Goal: Transaction & Acquisition: Obtain resource

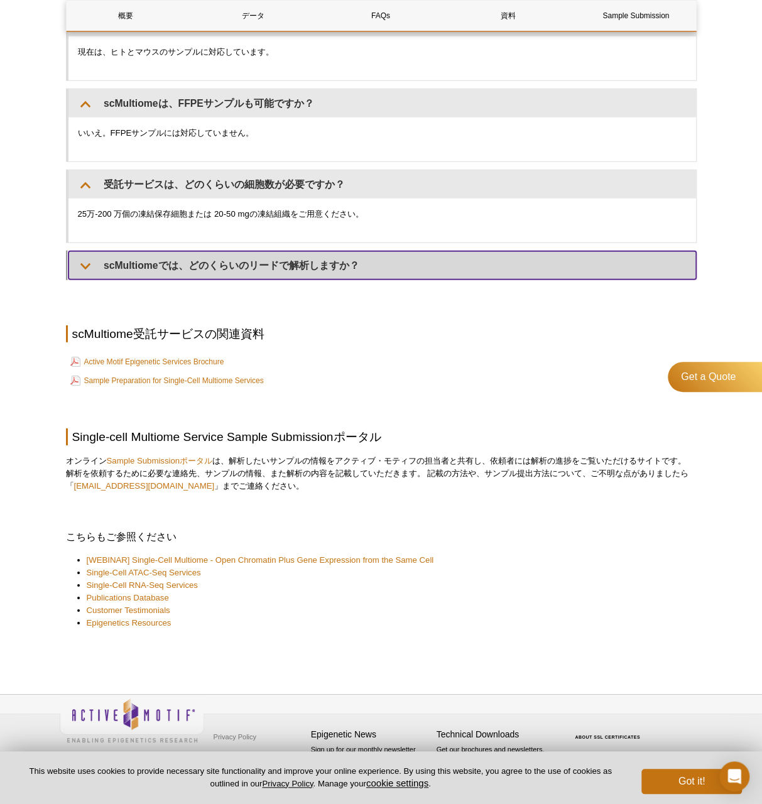
click at [169, 273] on summary "scMultiomeでは、どのくらいのリードで解析しますか？​" at bounding box center [383, 265] width 628 height 28
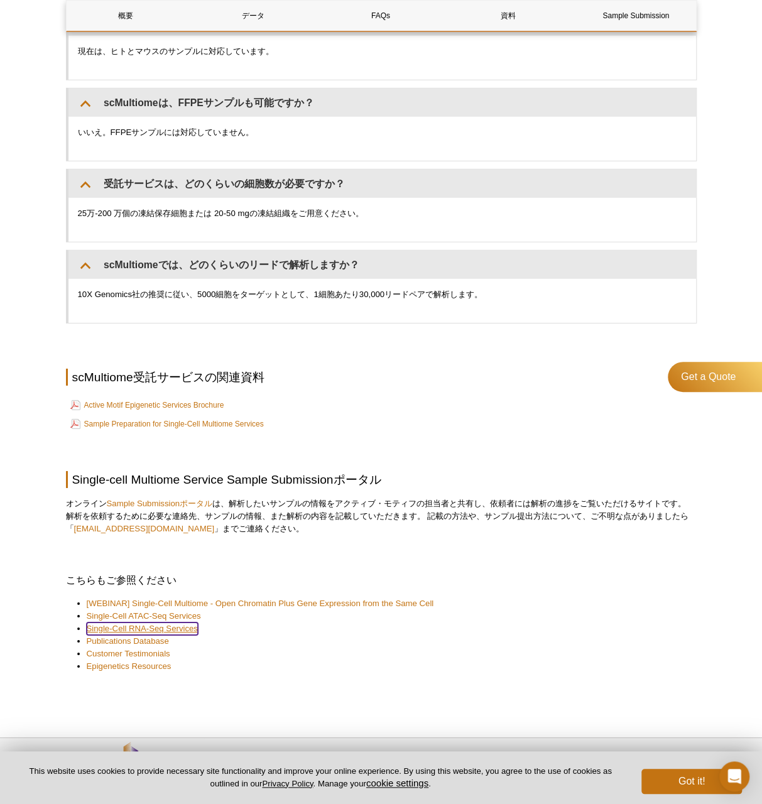
click at [147, 623] on link "Single-Cell RNA-Seq Services​" at bounding box center [142, 629] width 111 height 13
click at [168, 627] on link "Single-Cell RNA-Seq Services​" at bounding box center [142, 629] width 111 height 13
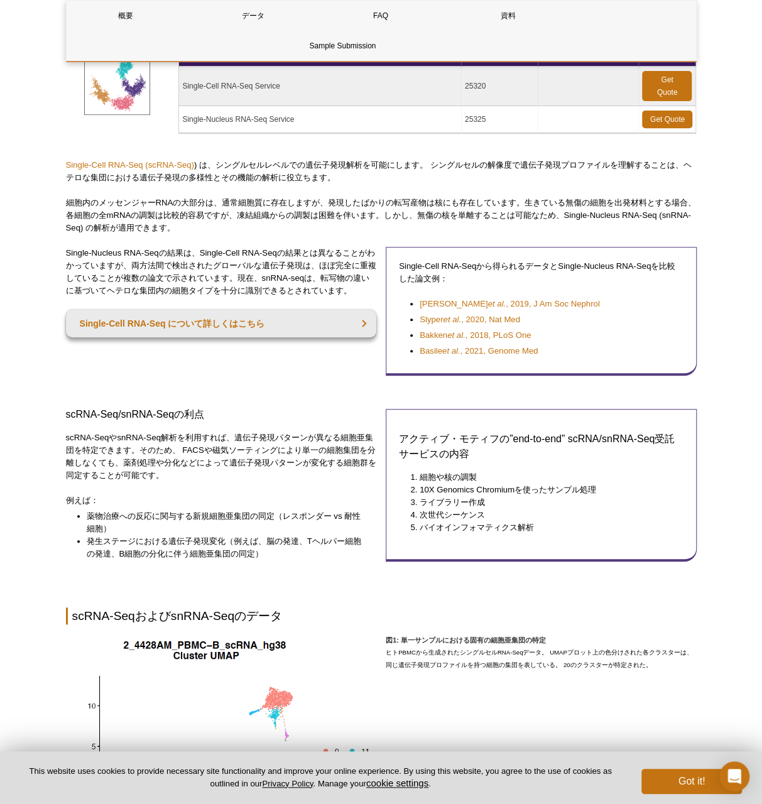
scroll to position [104, 0]
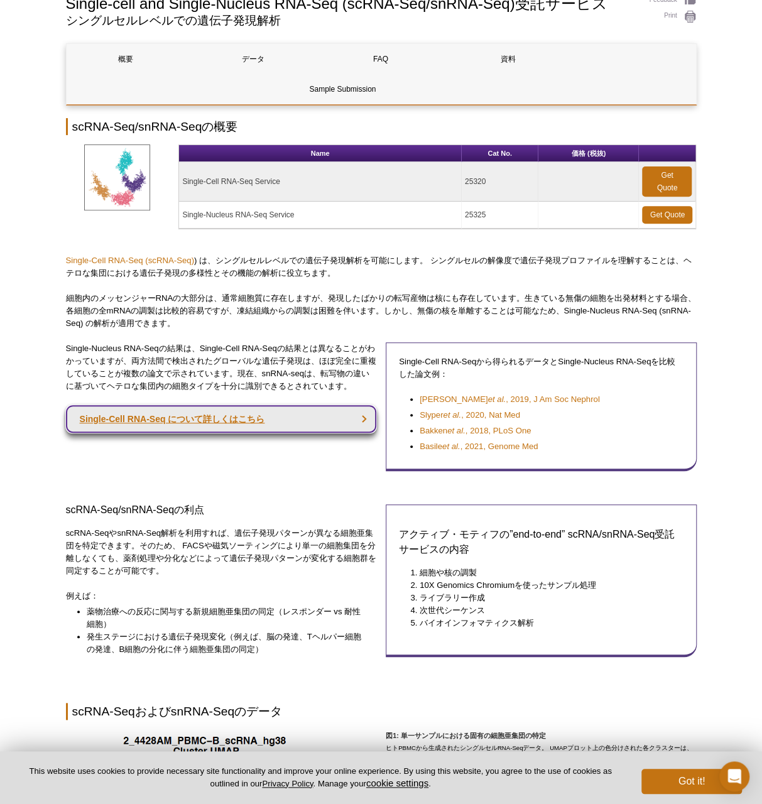
click at [145, 421] on link "Single-Cell RNA-Seq について詳しくはこちら" at bounding box center [221, 419] width 311 height 28
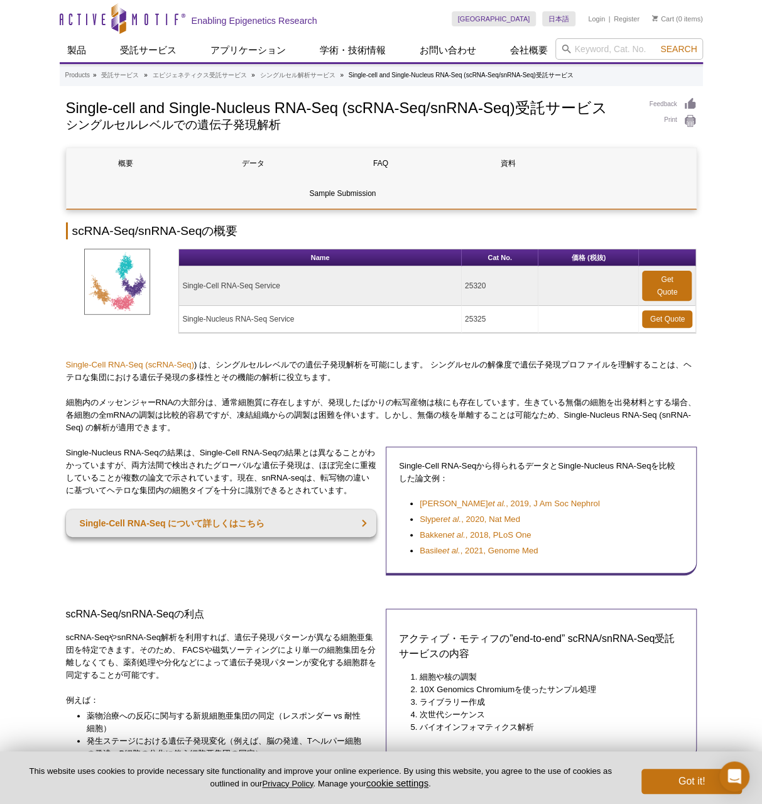
drag, startPoint x: 251, startPoint y: 403, endPoint x: 260, endPoint y: 412, distance: 12.4
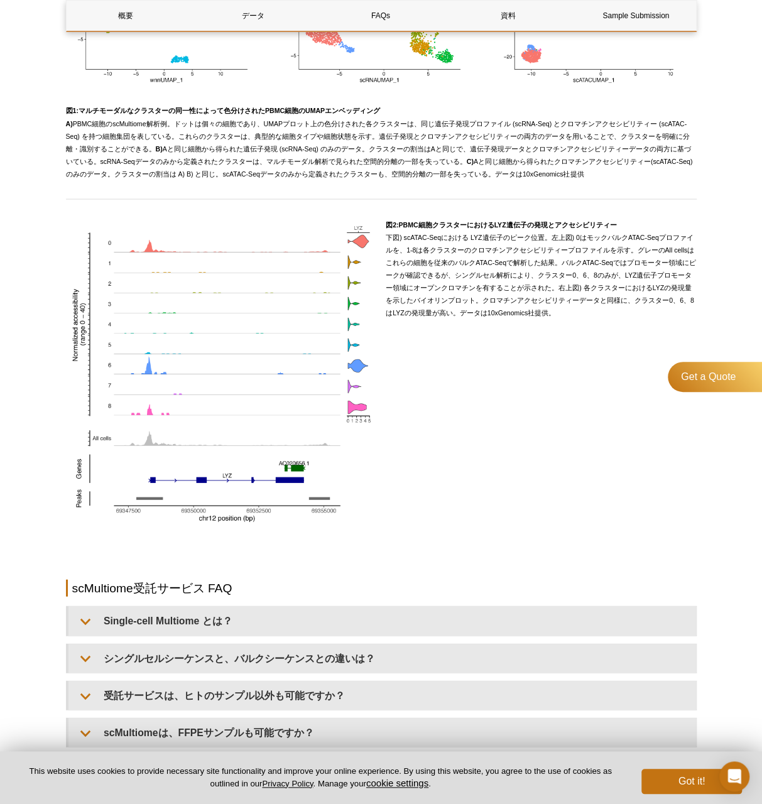
scroll to position [1047, 0]
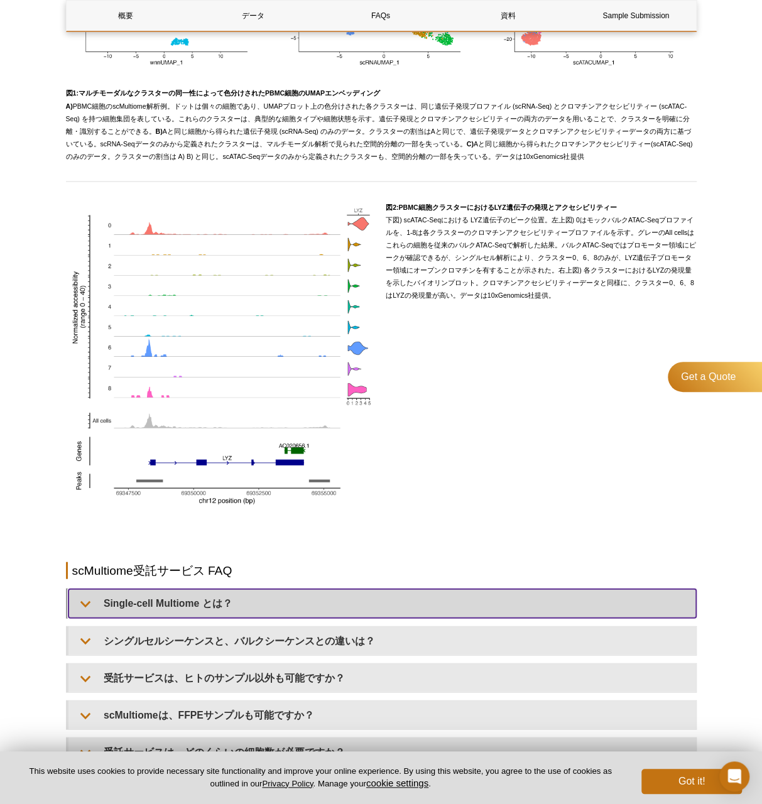
click at [145, 605] on summary "Single-cell Multiome とは？" at bounding box center [383, 603] width 628 height 28
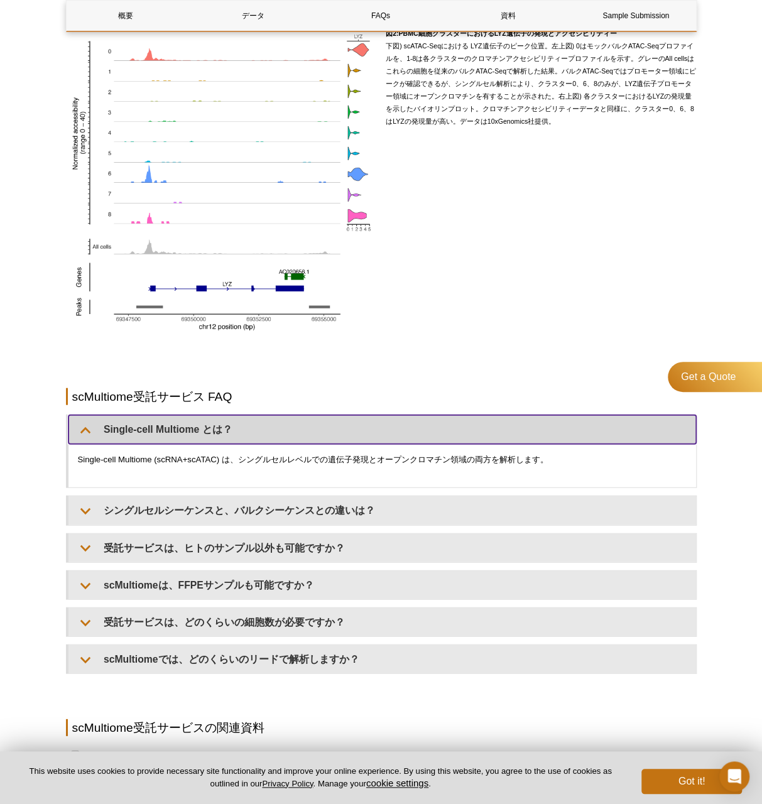
scroll to position [1152, 0]
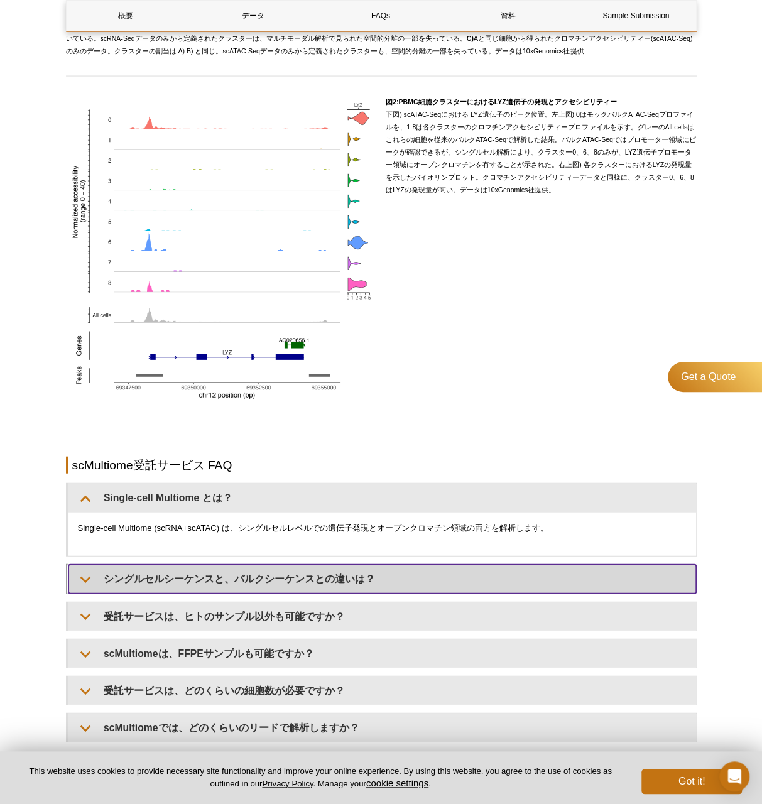
click at [211, 581] on summary "シングルセルシーケンスと、バルクシーケンスとの違いは？" at bounding box center [383, 579] width 628 height 28
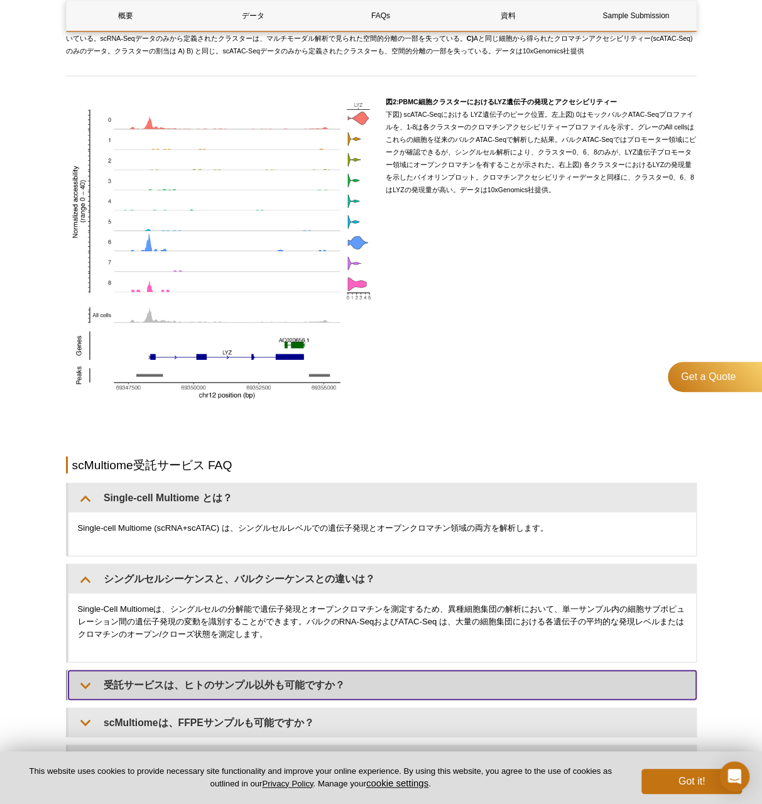
click at [163, 684] on summary "受託サービスは、ヒトのサンプル以外も可能ですか？" at bounding box center [383, 685] width 628 height 28
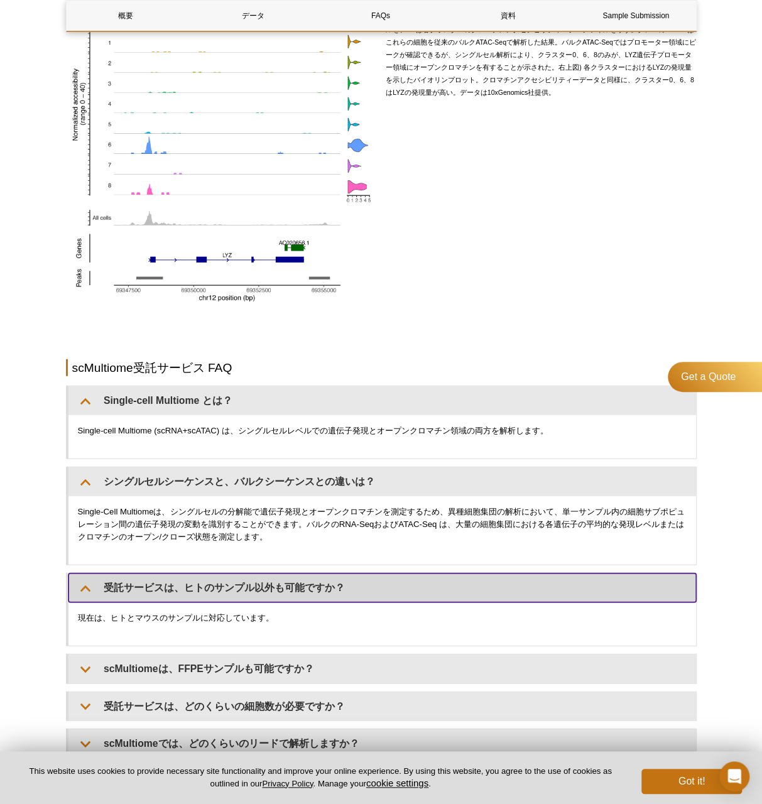
scroll to position [1257, 0]
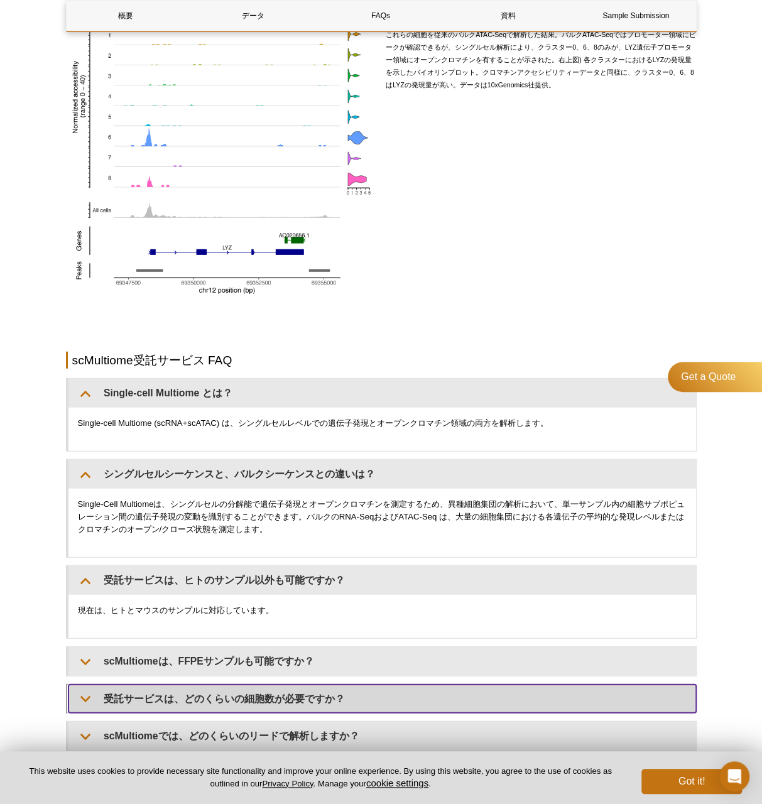
click at [152, 691] on summary "受託サービスは、どのくらいの細胞数が必要ですか？" at bounding box center [383, 699] width 628 height 28
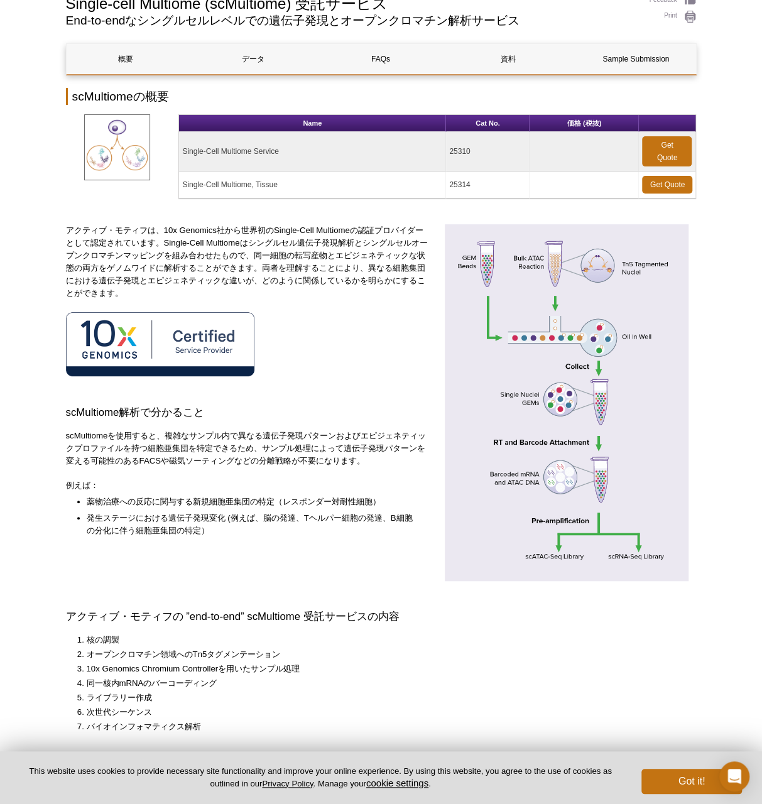
scroll to position [0, 0]
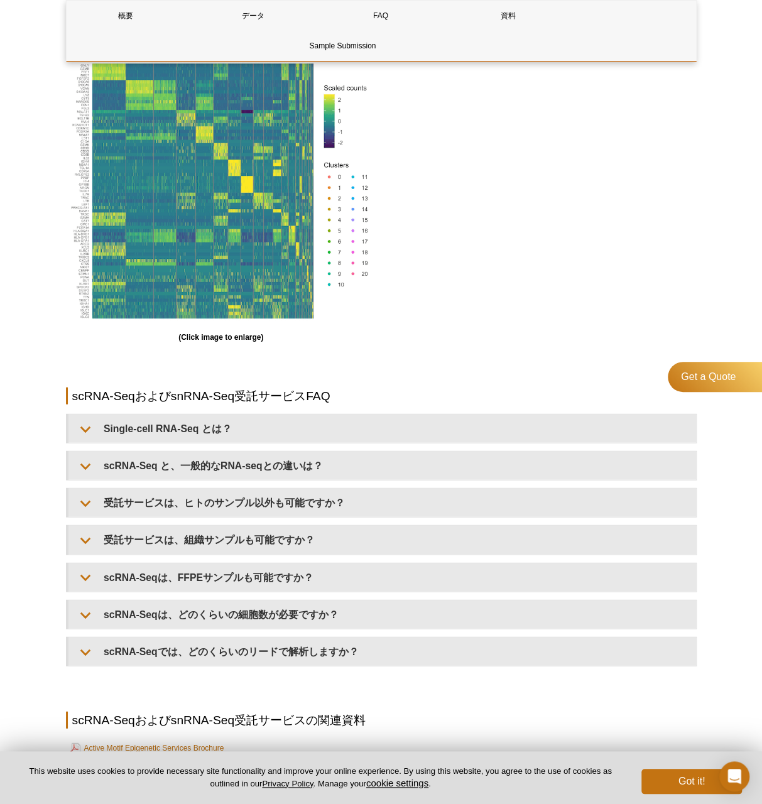
scroll to position [1152, 0]
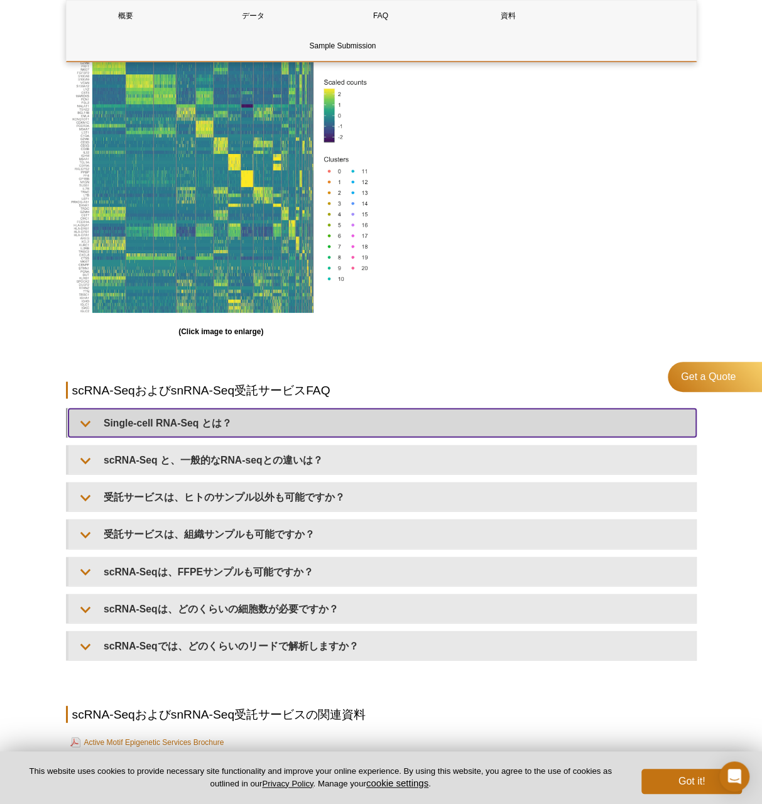
click at [246, 424] on summary "Single-cell RNA-Seq とは？" at bounding box center [383, 423] width 628 height 28
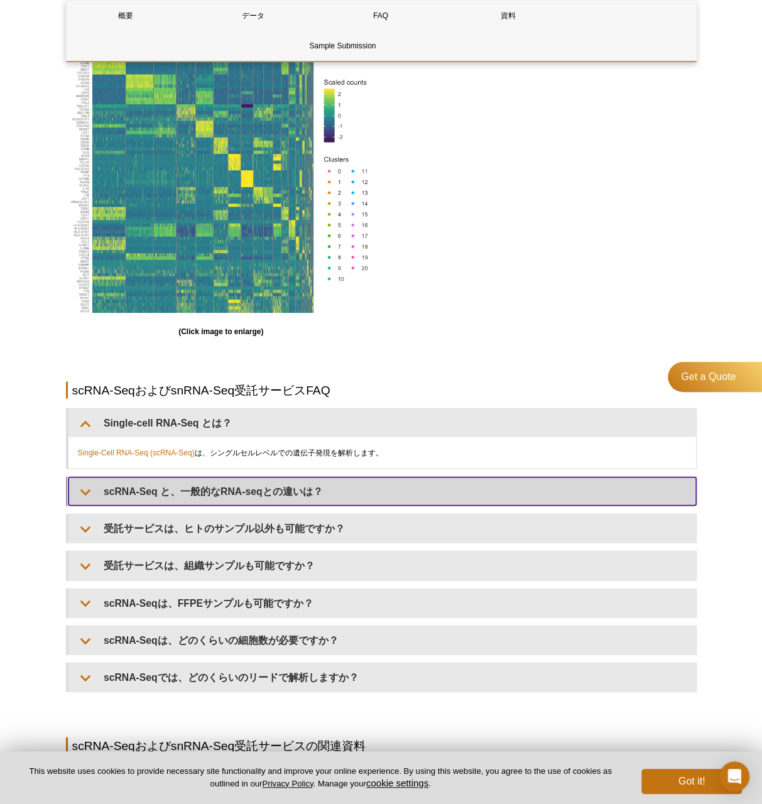
click at [312, 483] on summary "scRNA-Seq と、一般的なRNA-seqとの違いは？" at bounding box center [383, 492] width 628 height 28
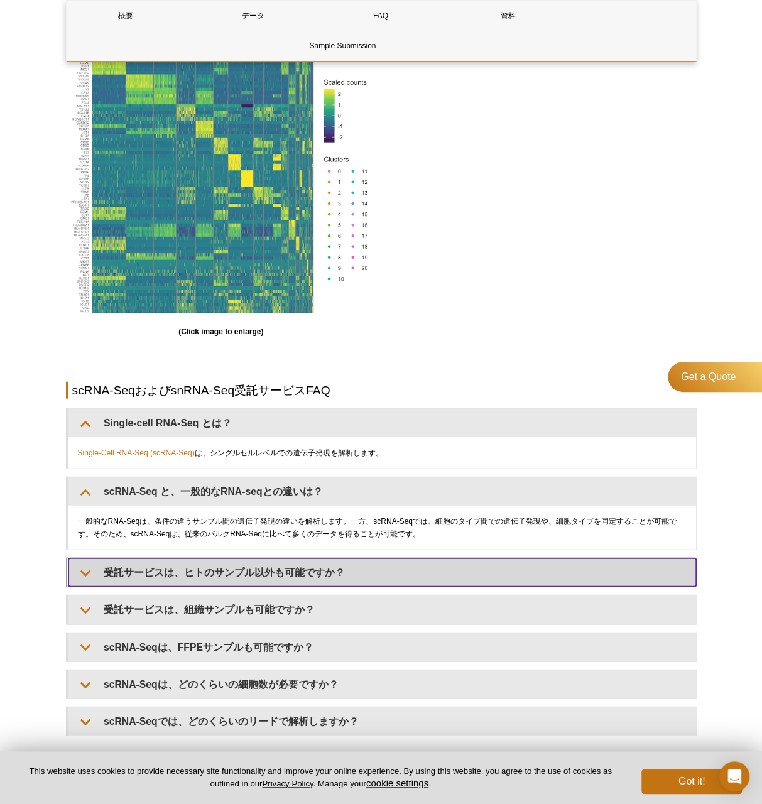
click at [218, 567] on summary "受託サービスは、ヒトのサンプル以外も可能ですか？" at bounding box center [383, 573] width 628 height 28
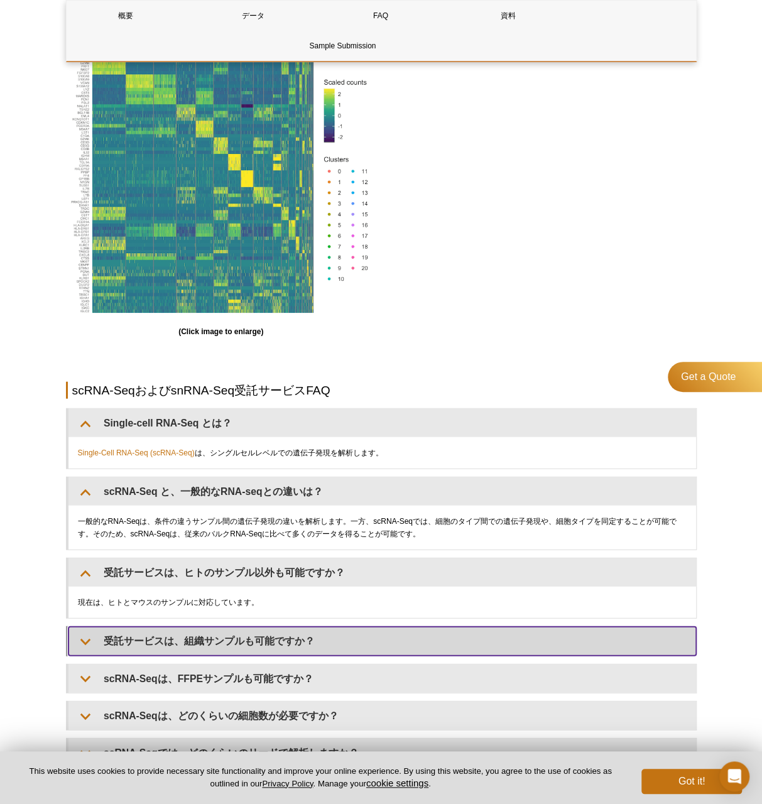
click at [187, 636] on summary "受託サービスは、組織サンプルも可能ですか？" at bounding box center [383, 641] width 628 height 28
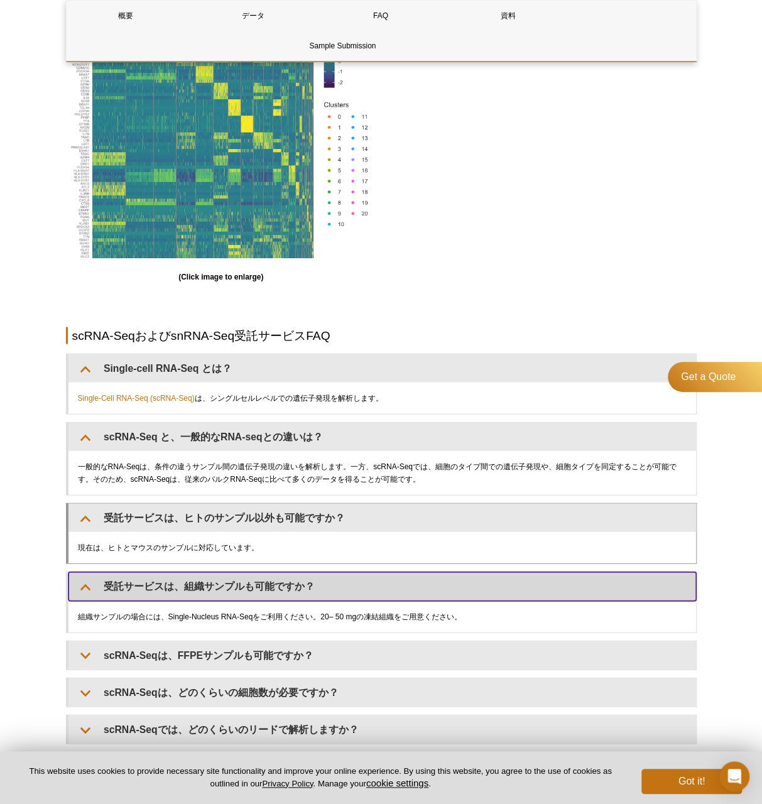
scroll to position [1257, 0]
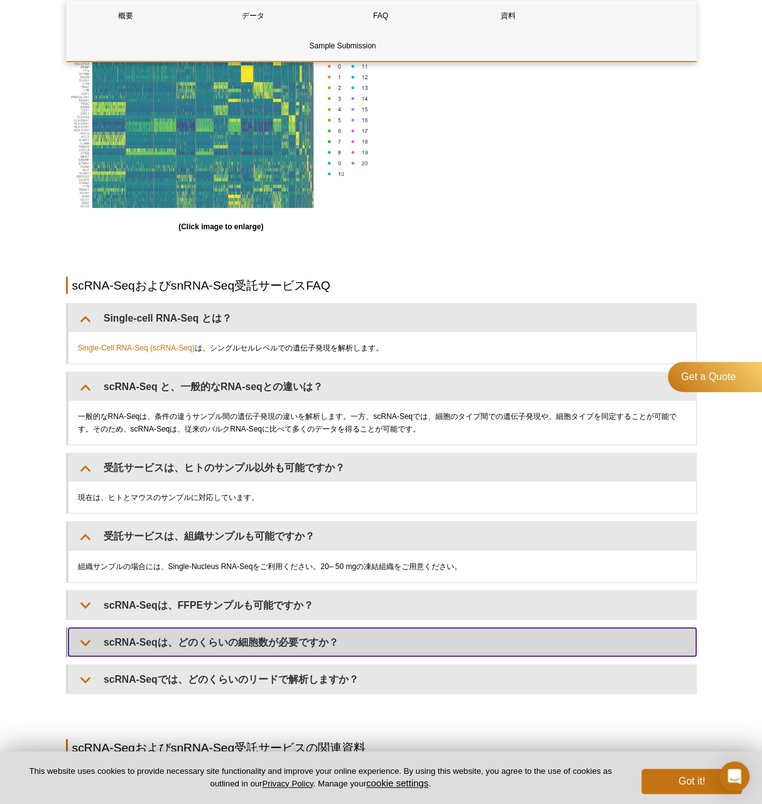
click at [175, 630] on summary "scRNA-Seqは、どのくらいの細胞数が必要ですか？" at bounding box center [383, 642] width 628 height 28
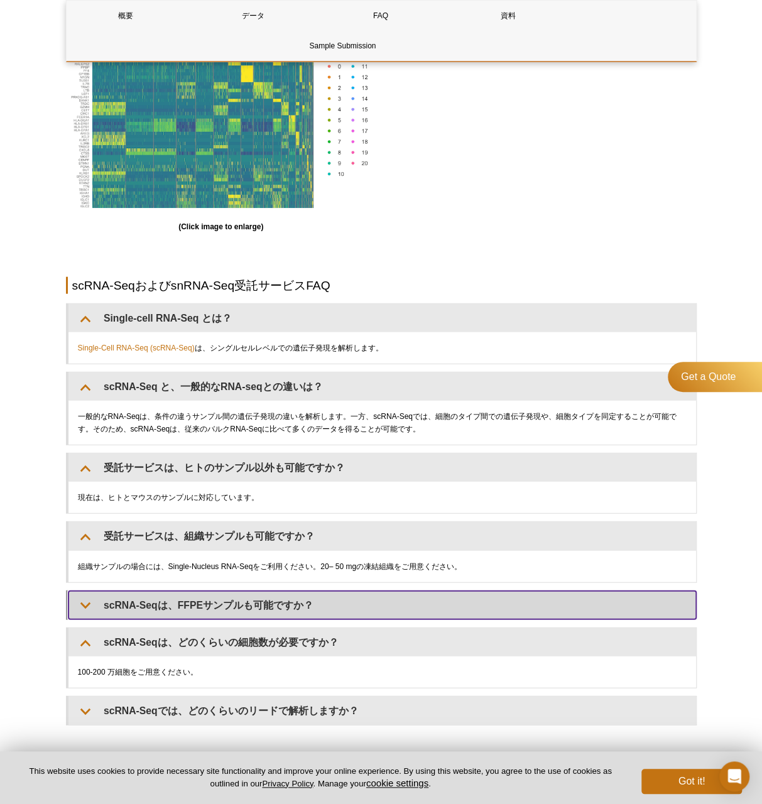
click at [194, 603] on summary "scRNA-Seqは、FFPEサンプルも可能ですか？" at bounding box center [383, 605] width 628 height 28
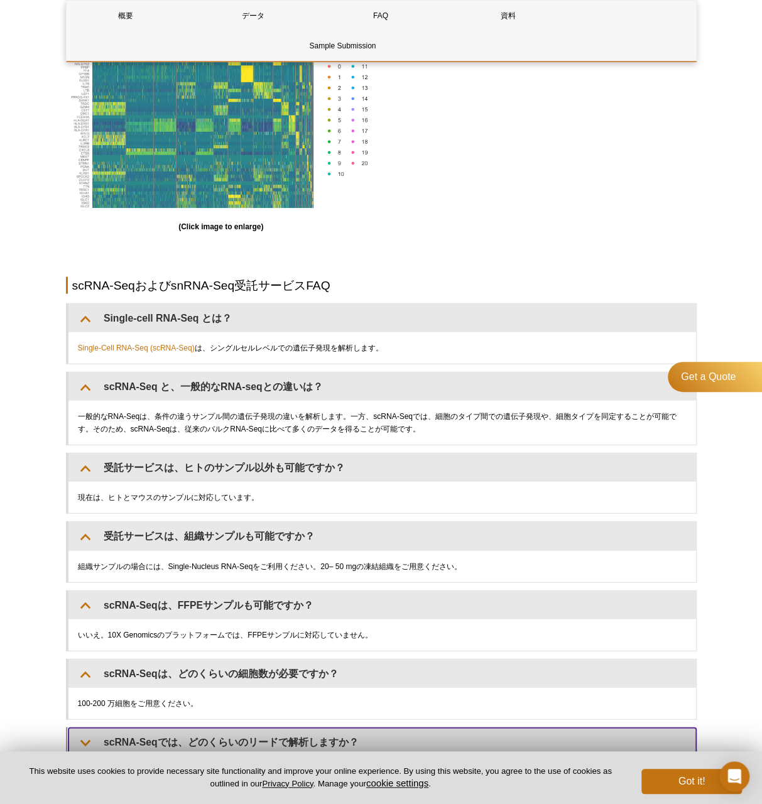
click at [150, 733] on summary "scRNA-Seqでは、どのくらいのリードで解析しますか？" at bounding box center [383, 742] width 628 height 28
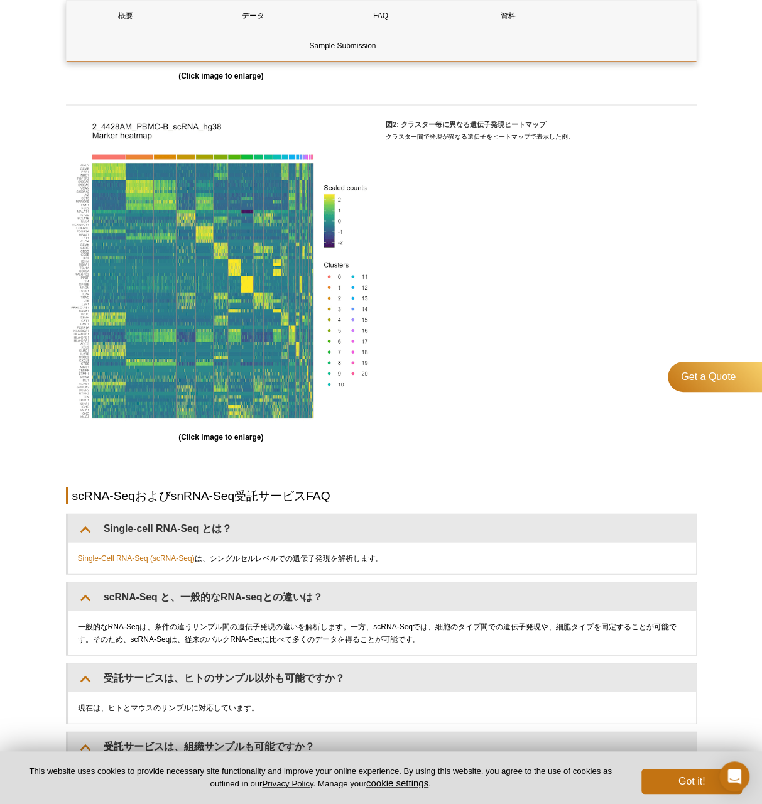
scroll to position [1152, 0]
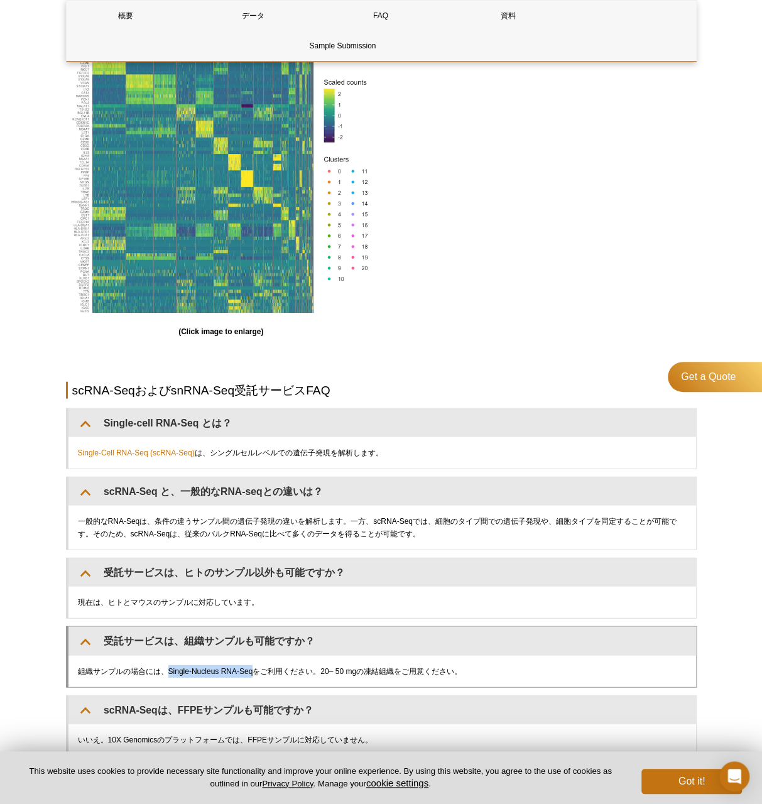
drag, startPoint x: 168, startPoint y: 669, endPoint x: 255, endPoint y: 668, distance: 86.7
click at [255, 668] on div "組織サンプルの場合には、Single-Nucleus RNA-Seqをご利用ください。20– 50 mgの凍結組織をご用意ください。" at bounding box center [383, 671] width 628 height 31
copy div "Single-Nucleus RNA-Seq"
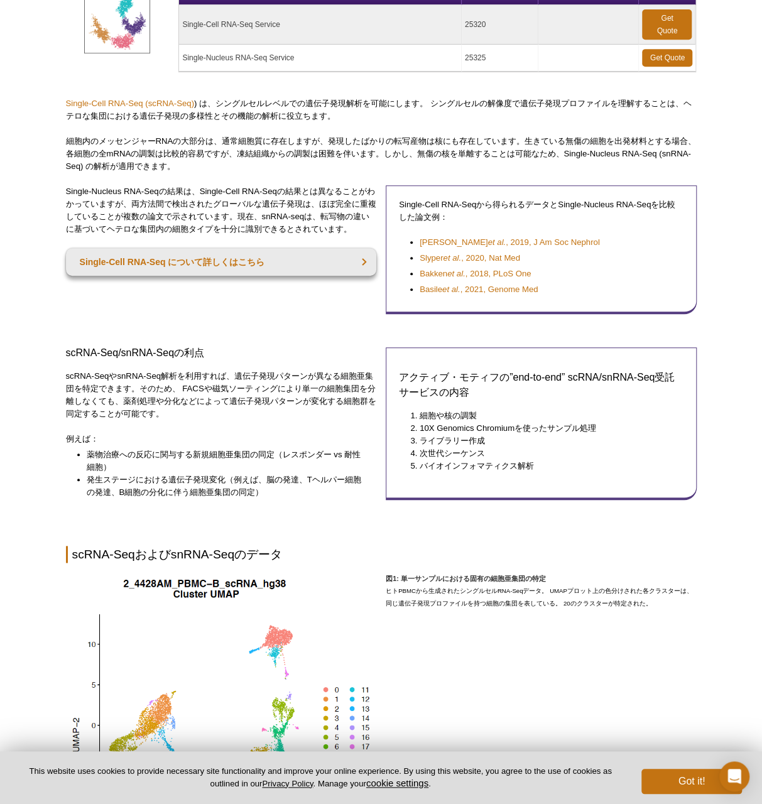
scroll to position [54, 0]
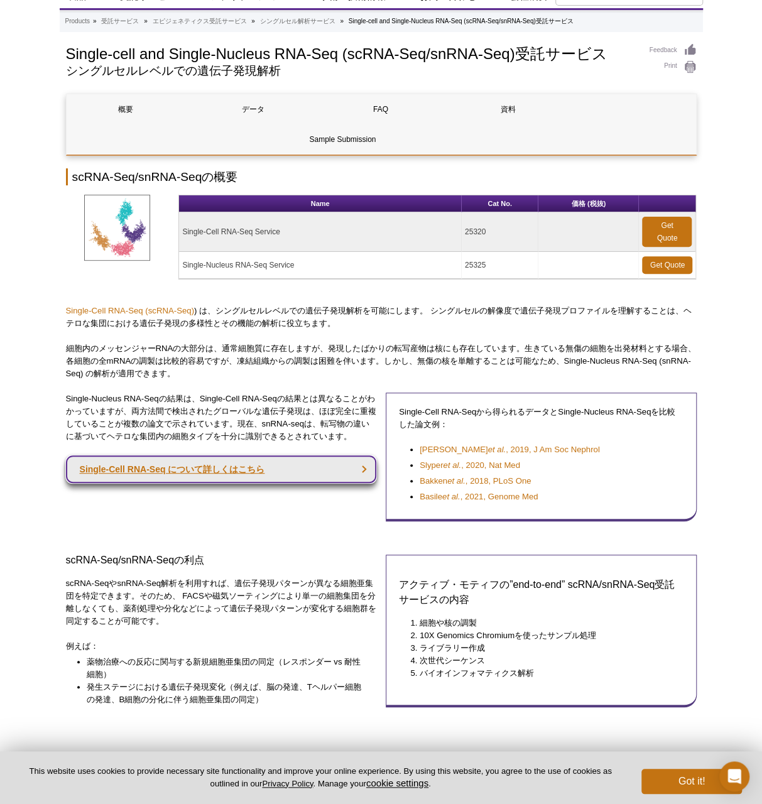
click at [329, 466] on link "Single-Cell RNA-Seq について詳しくはこちら" at bounding box center [221, 470] width 311 height 28
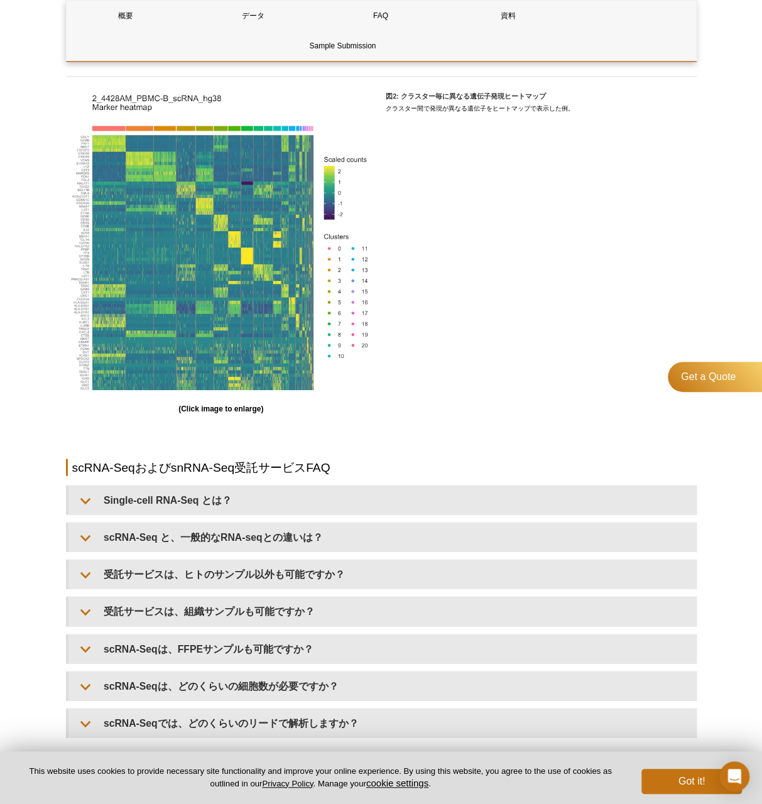
scroll to position [1187, 0]
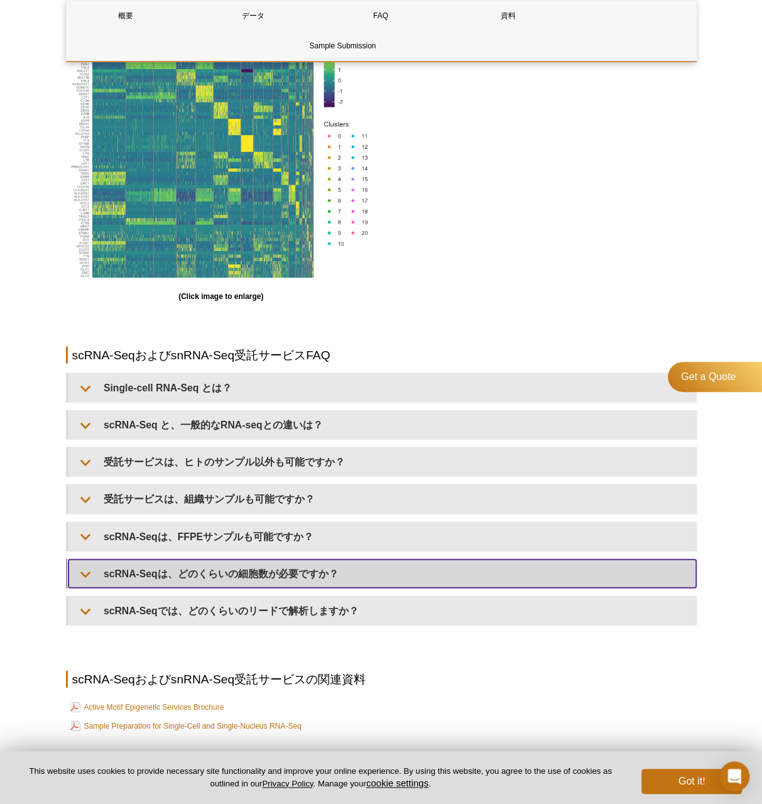
click at [199, 566] on summary "scRNA-Seqは、どのくらいの細胞数が必要ですか？" at bounding box center [383, 574] width 628 height 28
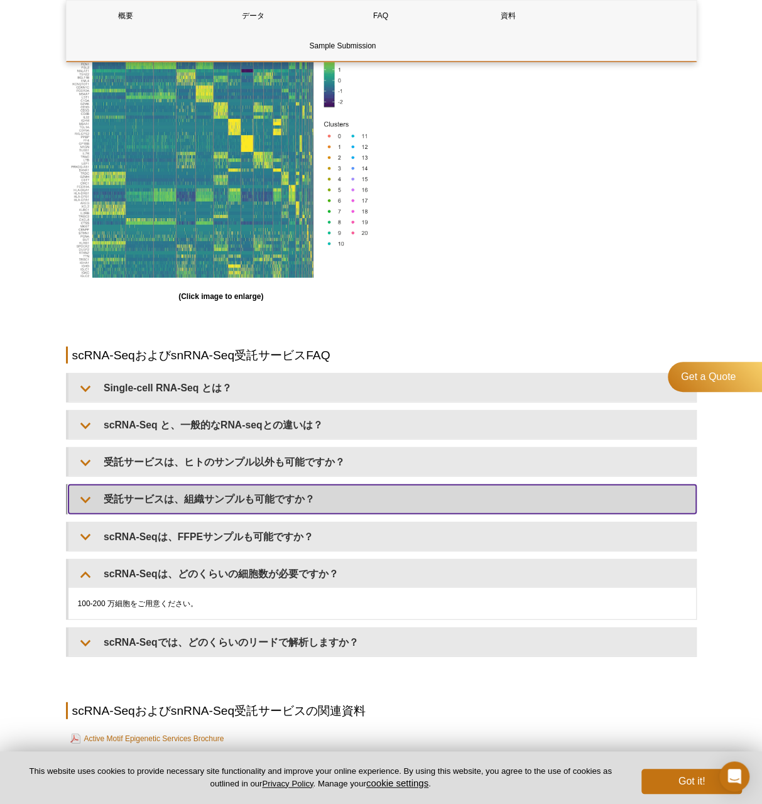
click at [290, 500] on summary "受託サービスは、組織サンプルも可能ですか？" at bounding box center [383, 499] width 628 height 28
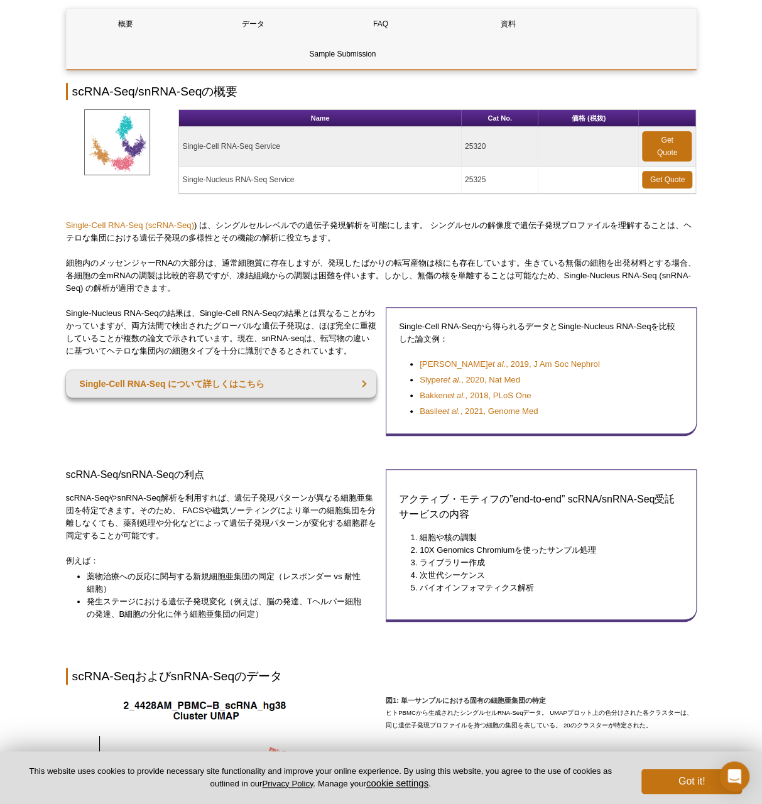
scroll to position [0, 0]
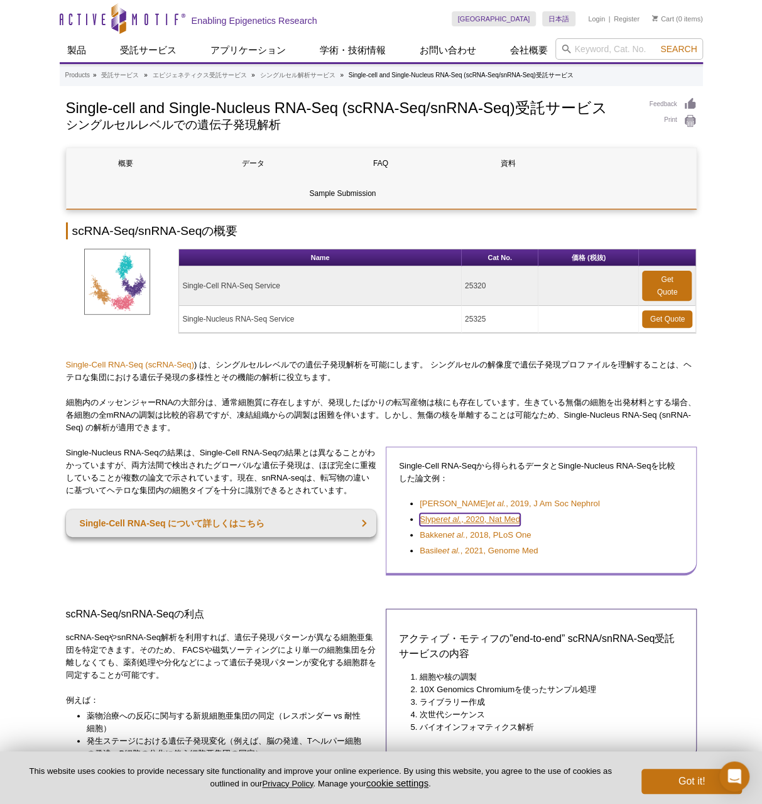
click at [498, 522] on link "Slyper et al. , 2020, Nat Med" at bounding box center [470, 519] width 101 height 13
click at [657, 322] on link "Get Quote" at bounding box center [667, 319] width 50 height 18
